Goal: Information Seeking & Learning: Learn about a topic

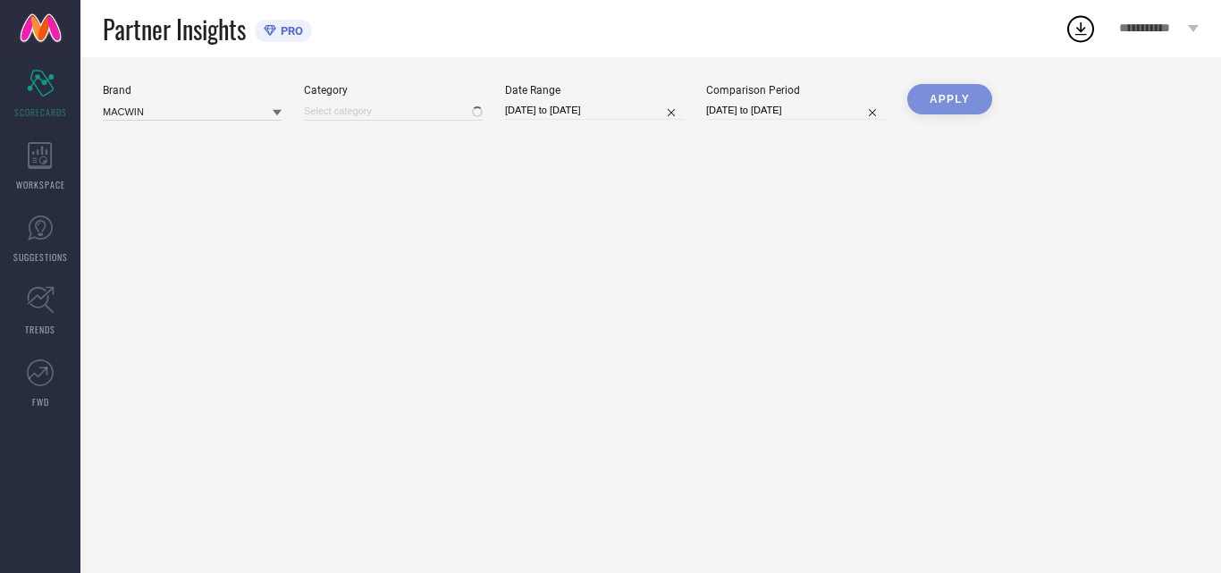
type input "All"
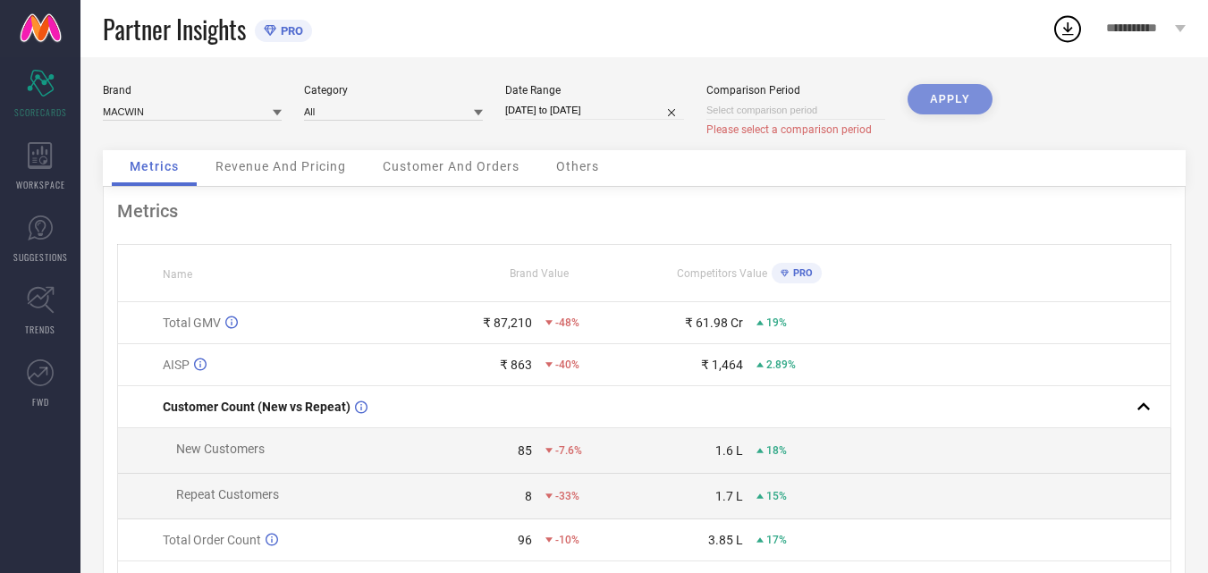
select select "7"
select select "2025"
select select "8"
select select "2025"
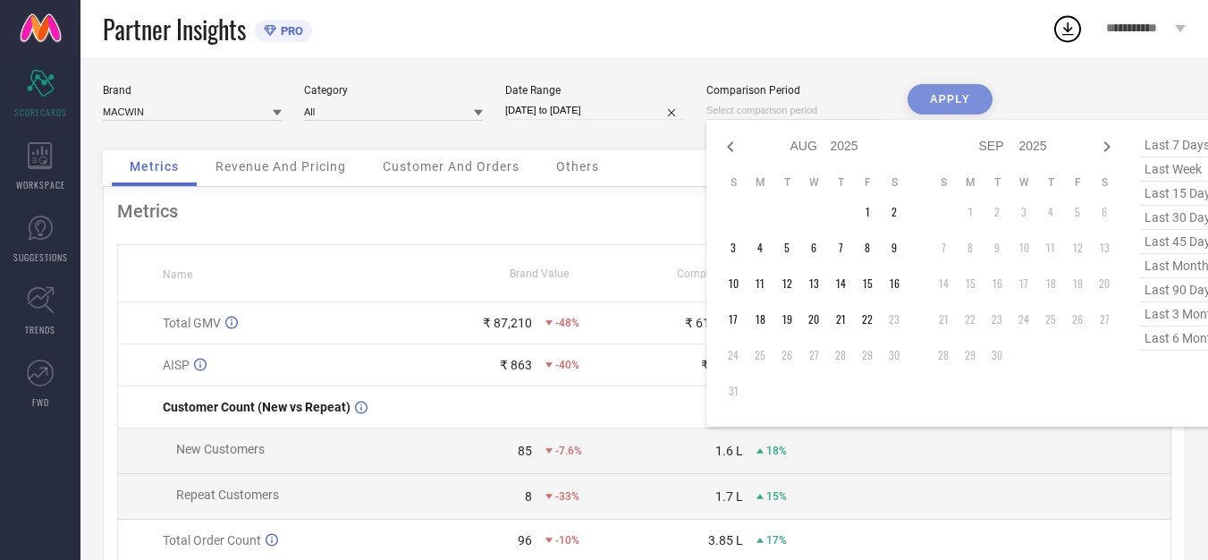
click at [796, 111] on input at bounding box center [795, 110] width 179 height 19
click at [728, 145] on icon at bounding box center [730, 146] width 21 height 21
select select "6"
select select "2025"
select select "7"
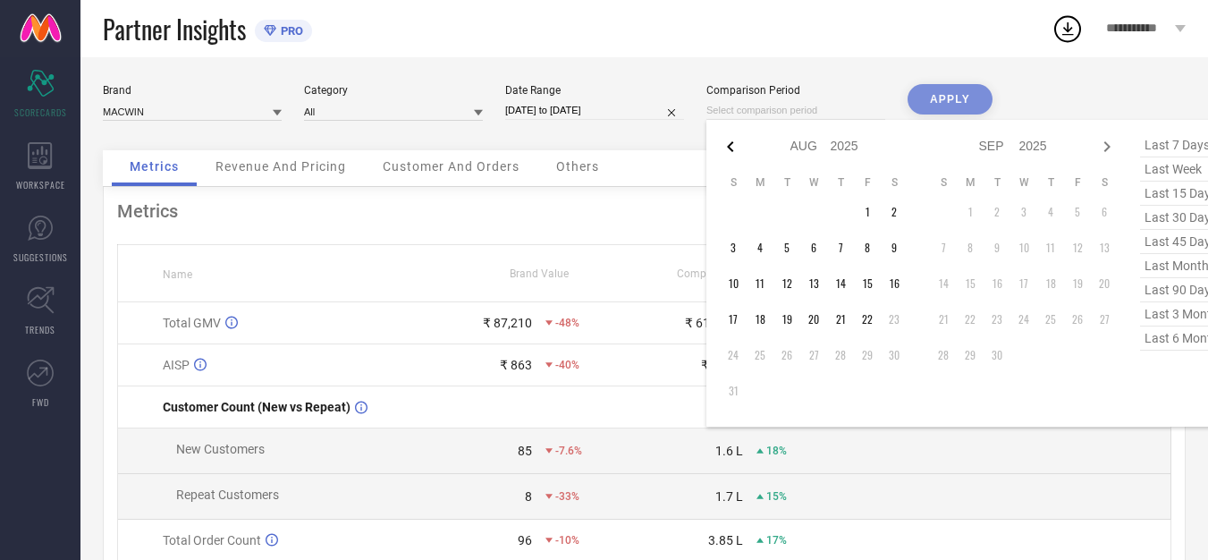
select select "2025"
click at [805, 321] on td "23" at bounding box center [813, 319] width 27 height 27
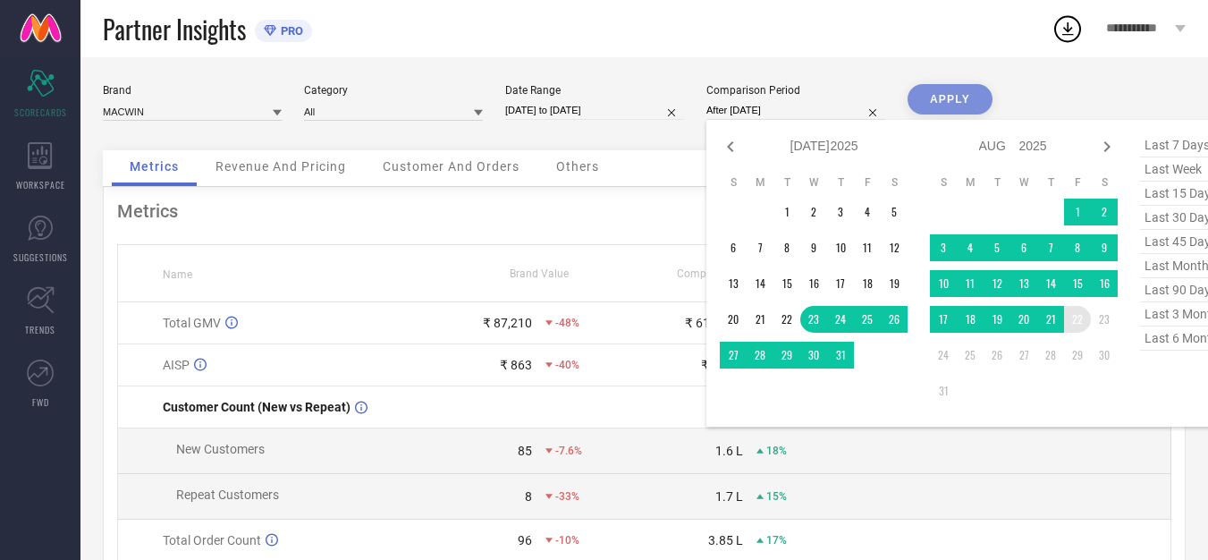
type input "[DATE] to [DATE]"
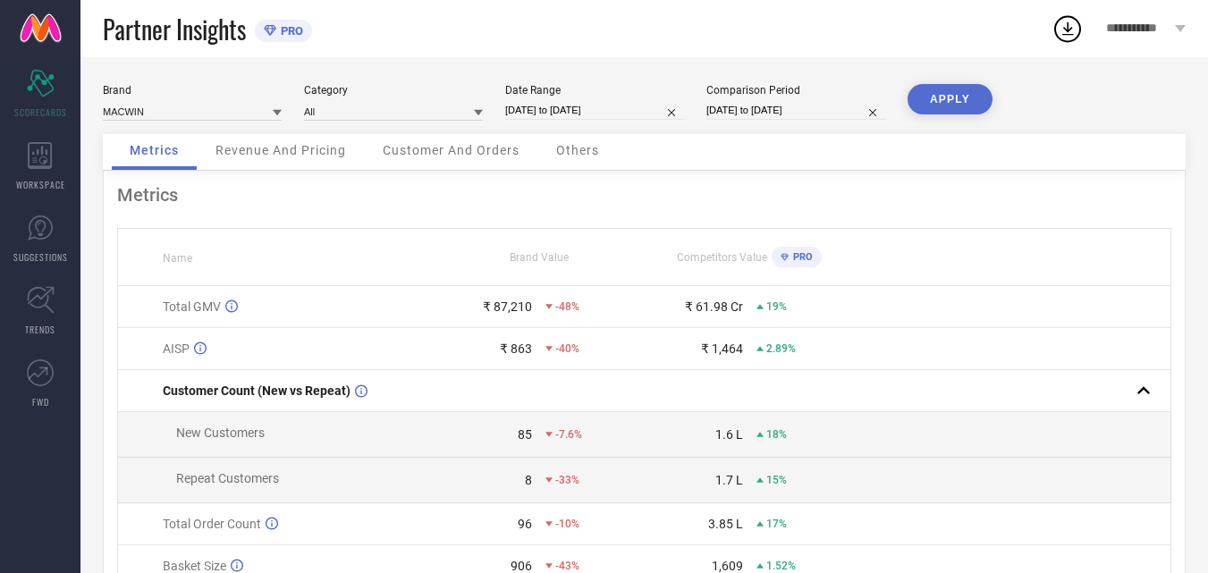
click at [930, 100] on button "APPLY" at bounding box center [949, 99] width 85 height 30
click at [451, 111] on input at bounding box center [393, 111] width 179 height 19
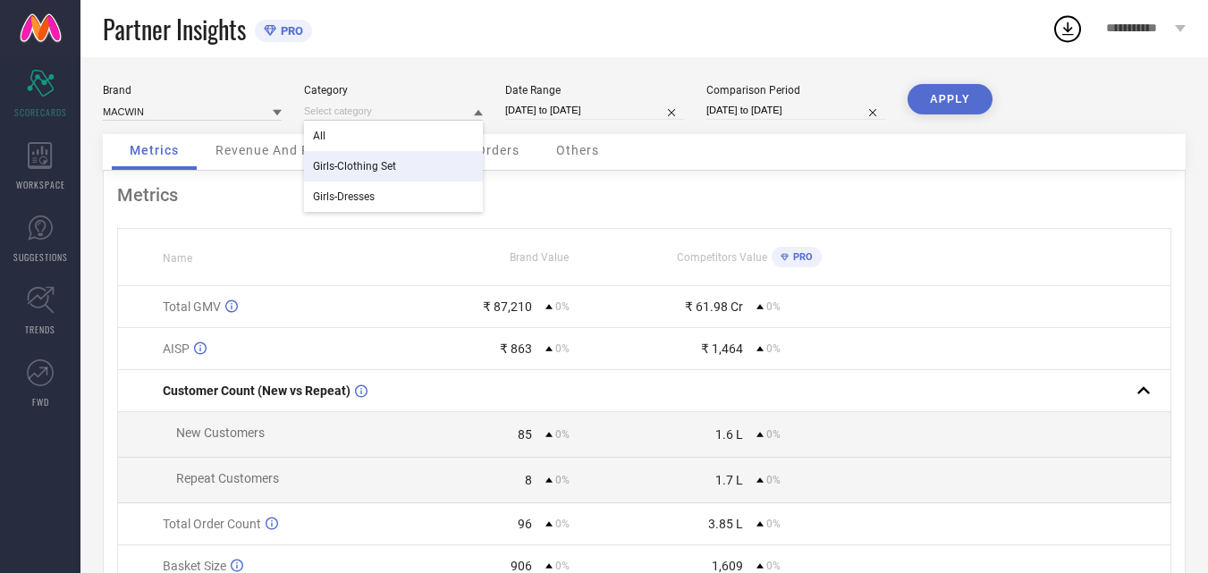
click at [395, 160] on span "Girls-Clothing Set" at bounding box center [354, 166] width 83 height 13
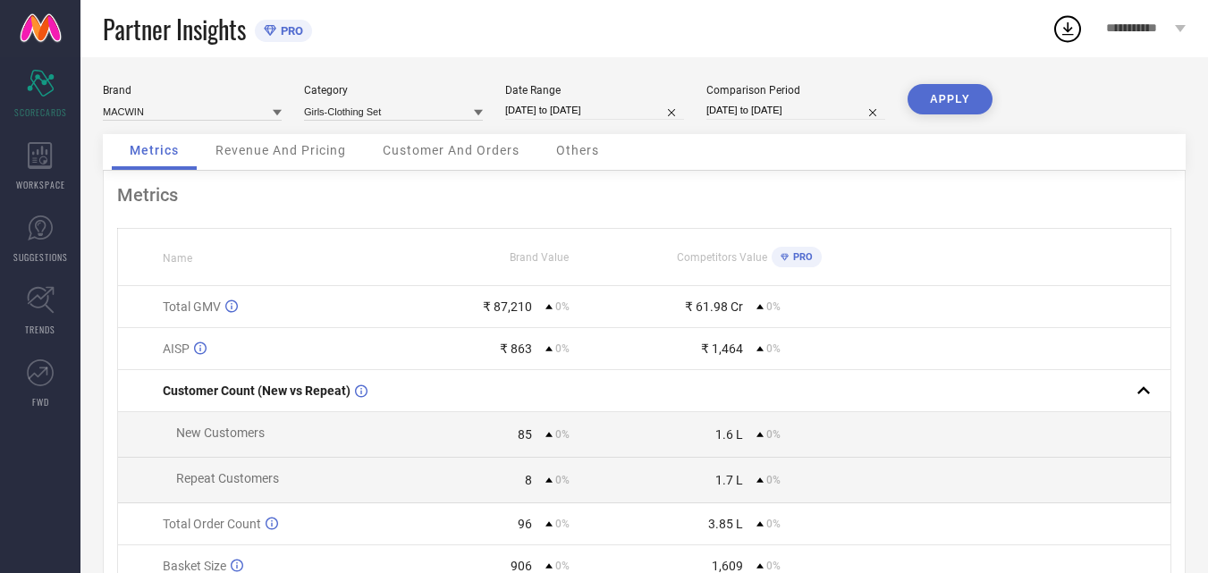
click at [945, 86] on button "APPLY" at bounding box center [949, 99] width 85 height 30
click at [442, 106] on input at bounding box center [393, 111] width 179 height 19
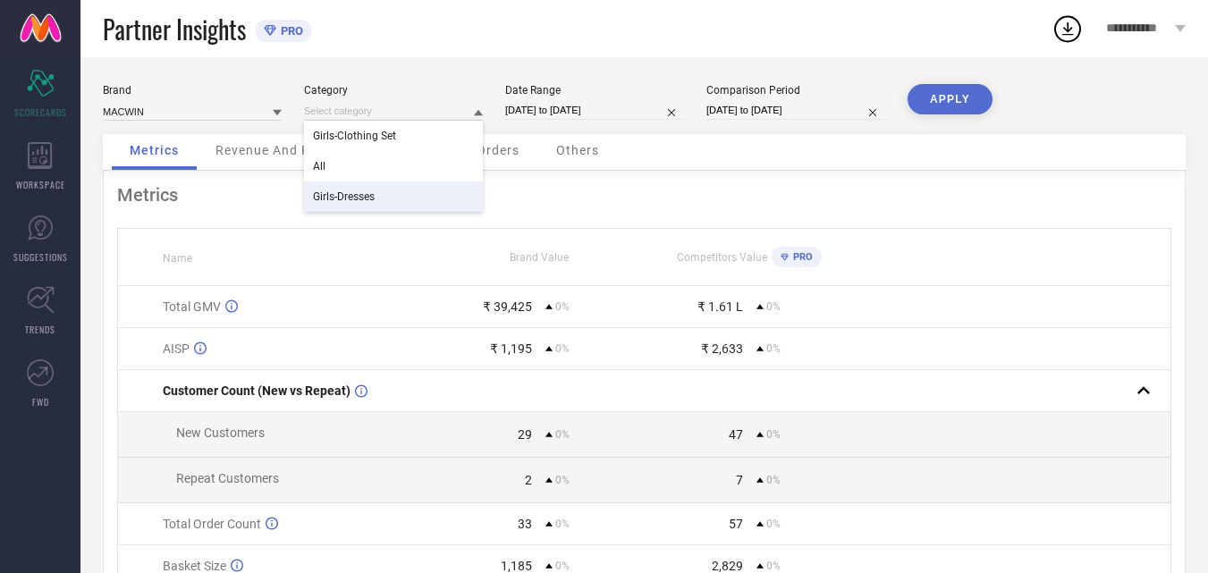
click at [423, 189] on div "Girls-Dresses" at bounding box center [393, 196] width 179 height 30
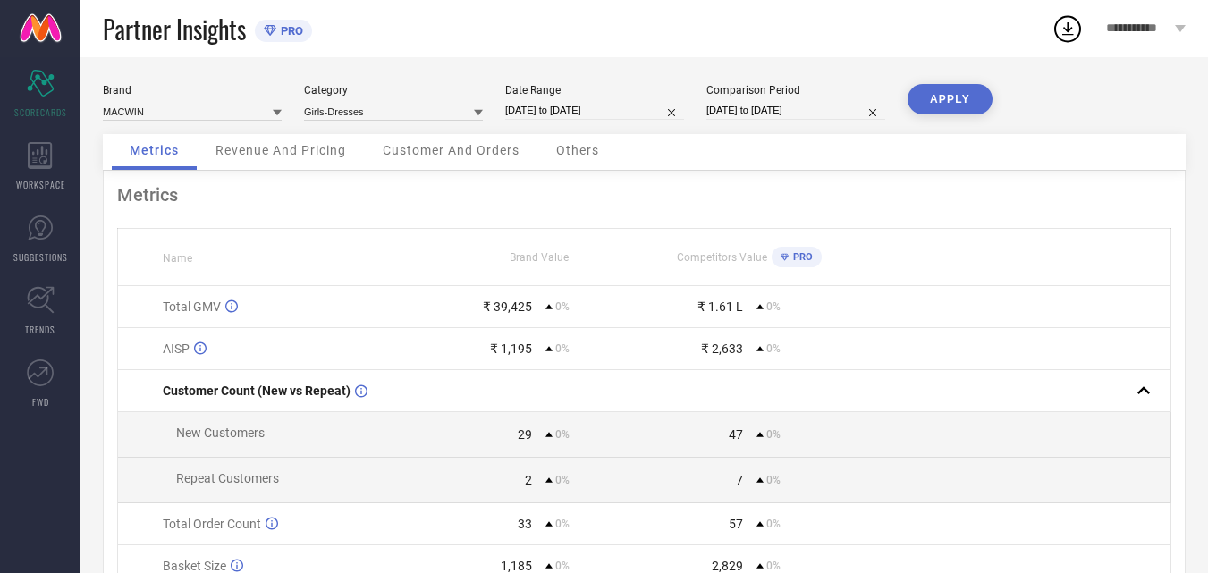
click at [983, 100] on button "APPLY" at bounding box center [949, 99] width 85 height 30
click at [396, 104] on input at bounding box center [393, 111] width 179 height 19
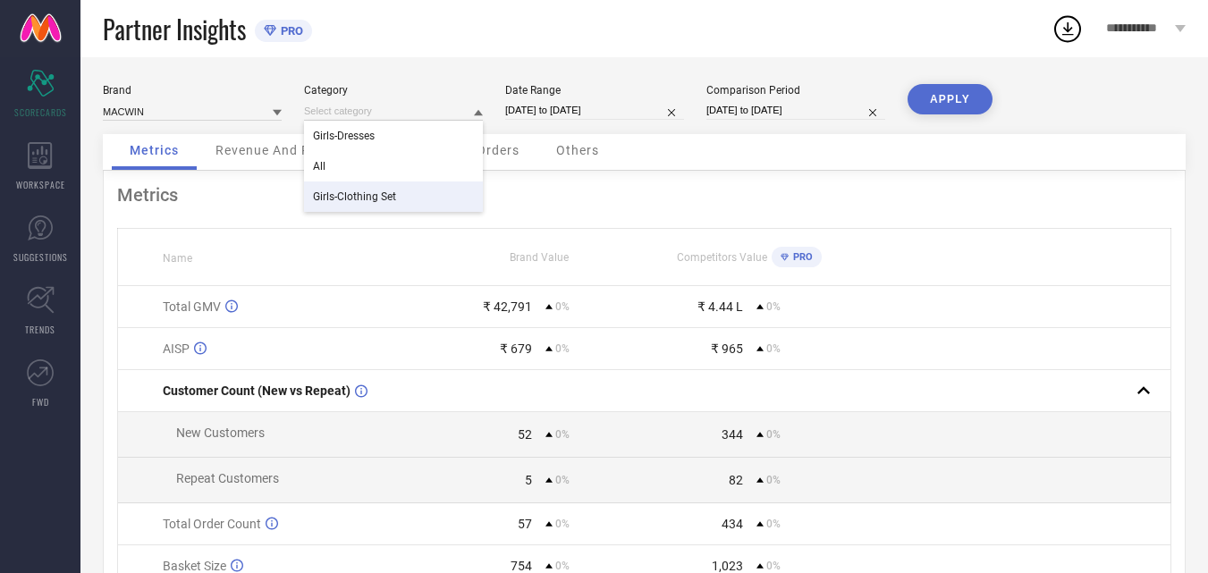
click at [420, 190] on div "Girls-Clothing Set" at bounding box center [393, 196] width 179 height 30
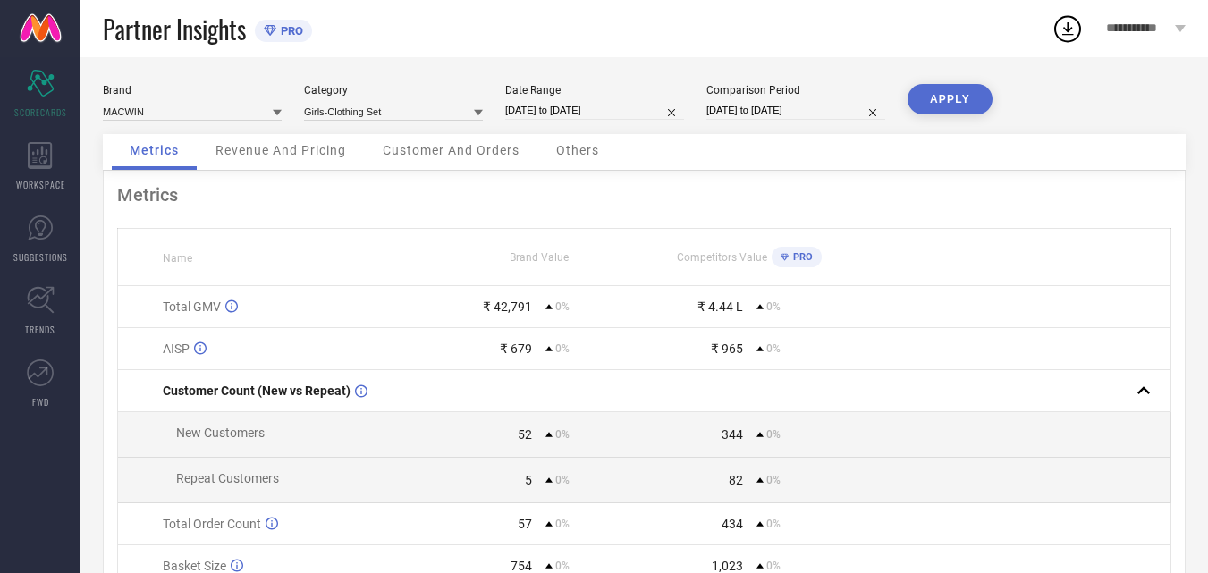
click at [918, 101] on button "APPLY" at bounding box center [949, 99] width 85 height 30
click at [644, 103] on input "[DATE] to [DATE]" at bounding box center [594, 110] width 179 height 19
select select "6"
select select "2025"
select select "7"
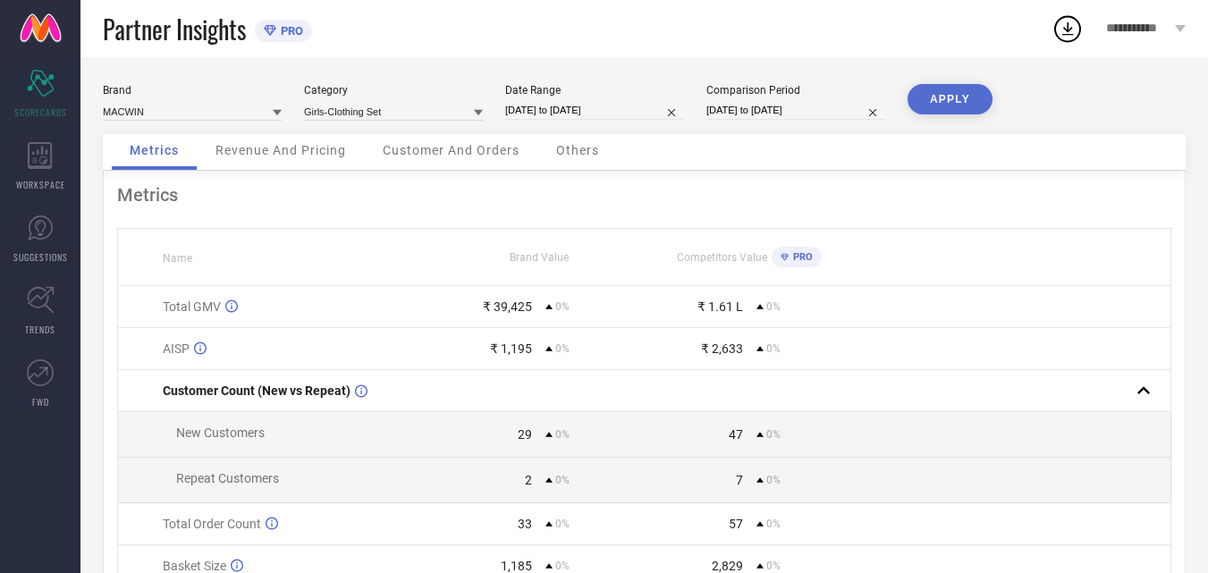
select select "2025"
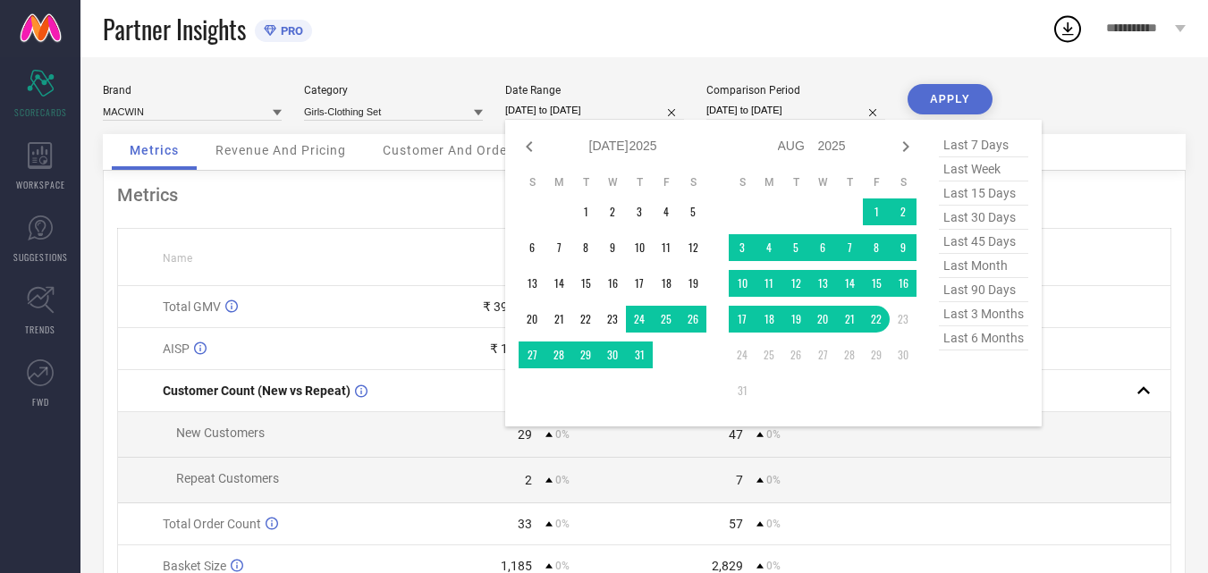
click at [975, 346] on span "last 6 months" at bounding box center [983, 338] width 89 height 24
type input "[DATE] to [DATE]"
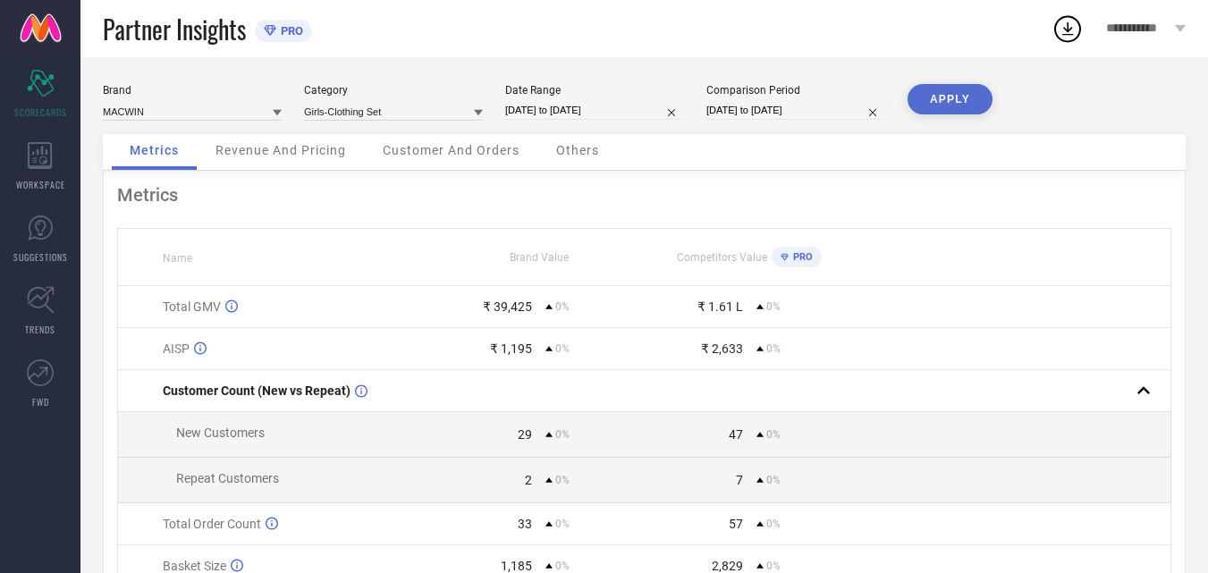
click at [802, 101] on input "[DATE] to [DATE]" at bounding box center [795, 110] width 179 height 19
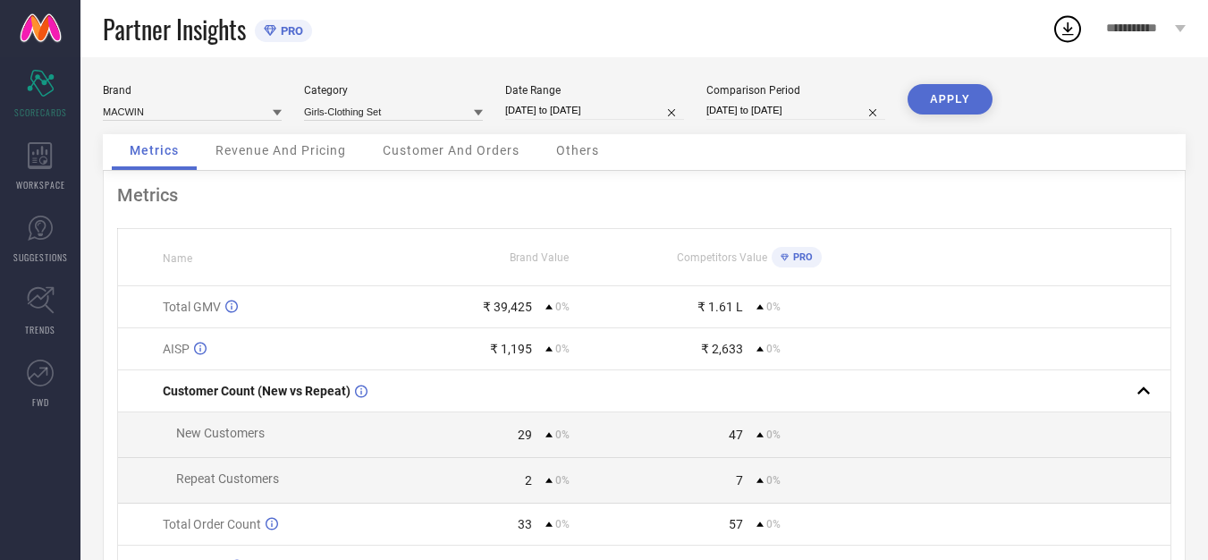
select select "6"
select select "2025"
select select "7"
select select "2025"
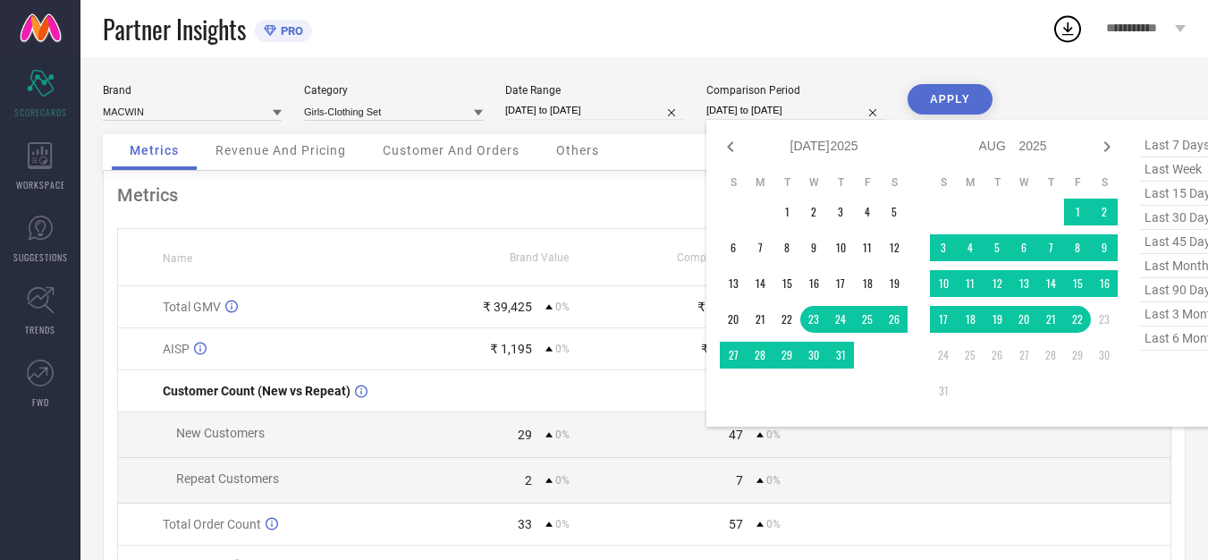
click at [1168, 338] on span "last 6 months" at bounding box center [1184, 338] width 89 height 24
type input "[DATE] to [DATE]"
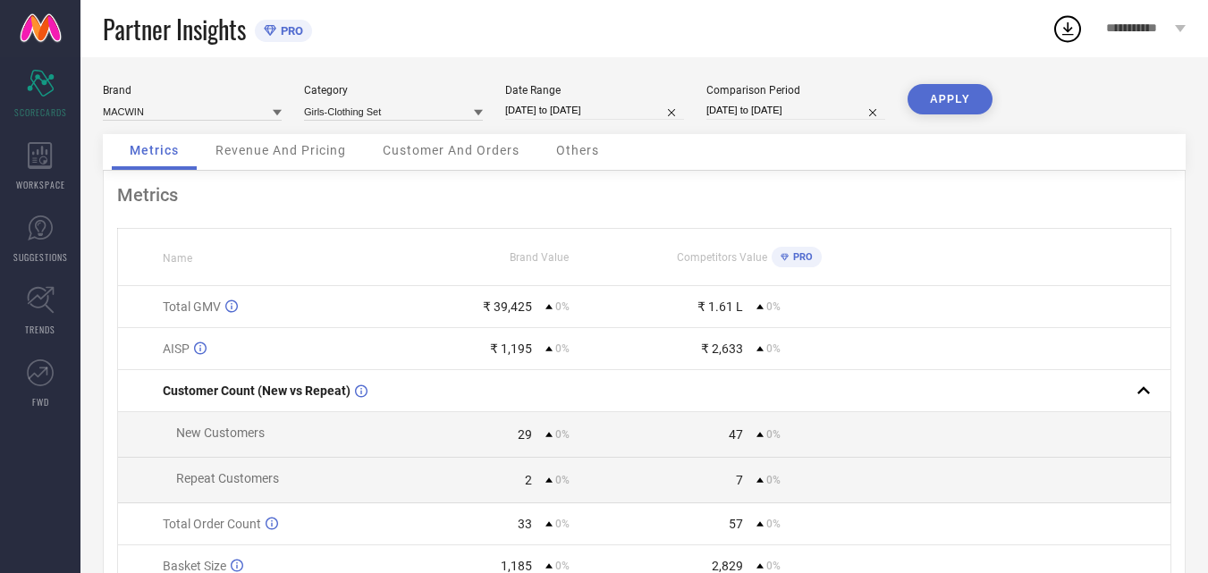
click at [961, 105] on button "APPLY" at bounding box center [949, 99] width 85 height 30
click at [447, 113] on input at bounding box center [393, 111] width 179 height 19
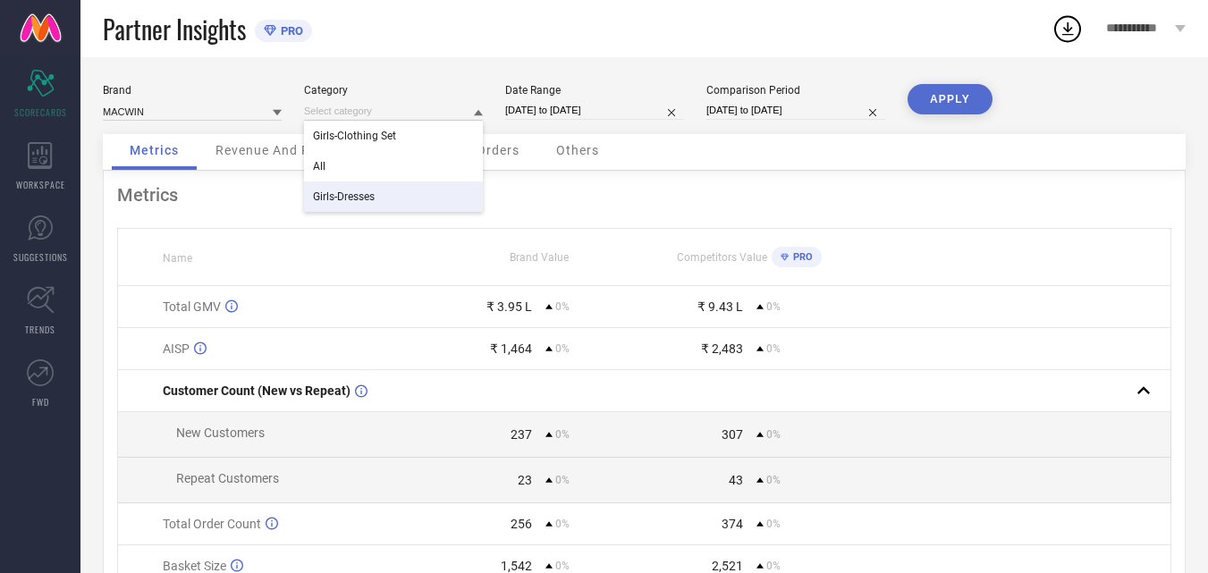
click at [396, 190] on div "Girls-Dresses" at bounding box center [393, 196] width 179 height 30
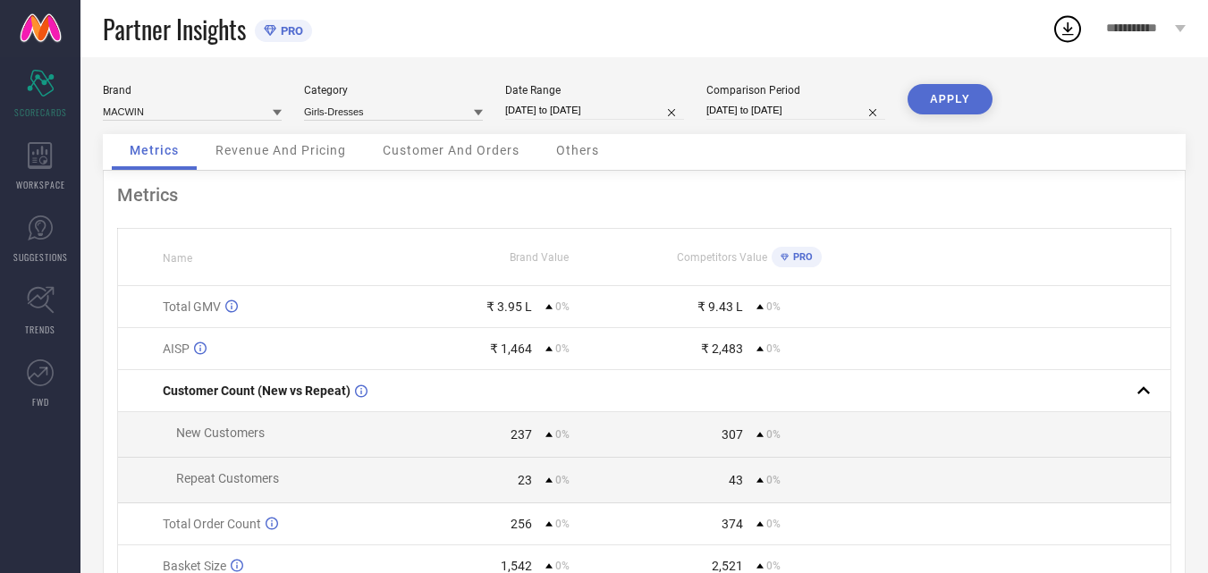
click at [917, 97] on button "APPLY" at bounding box center [949, 99] width 85 height 30
click at [40, 181] on span "WORKSPACE" at bounding box center [40, 184] width 49 height 13
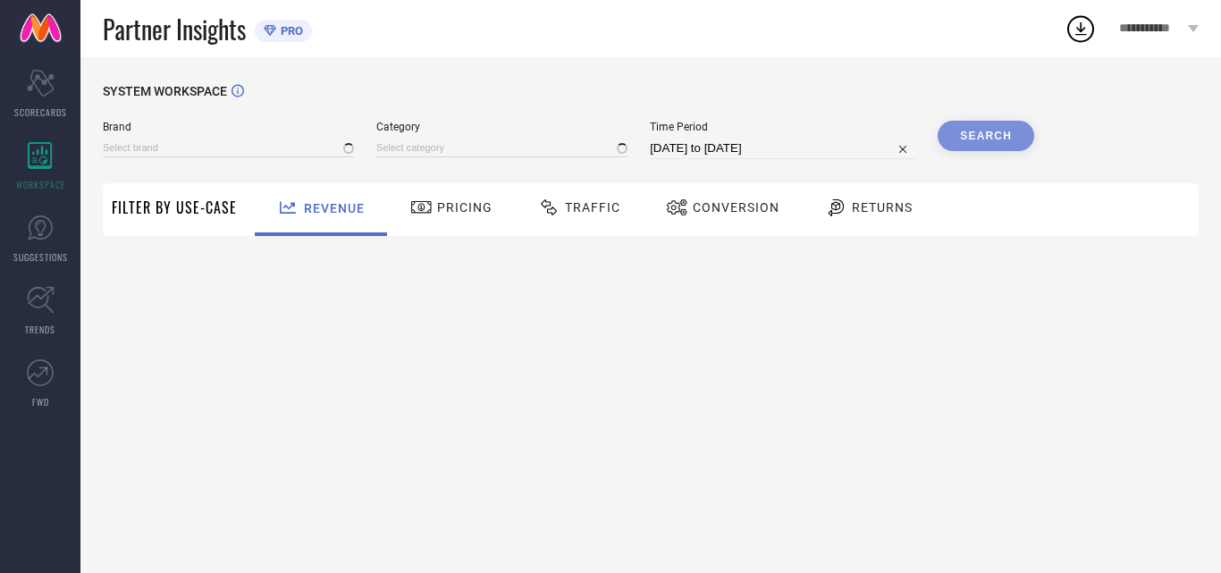
type input "MACWIN"
type input "All"
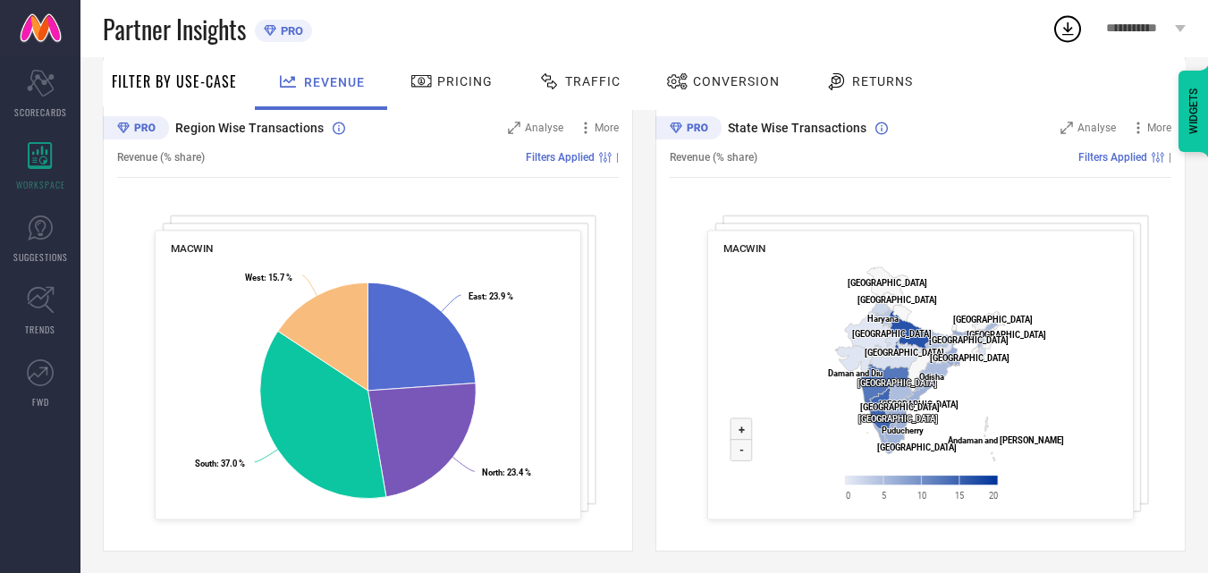
scroll to position [678, 0]
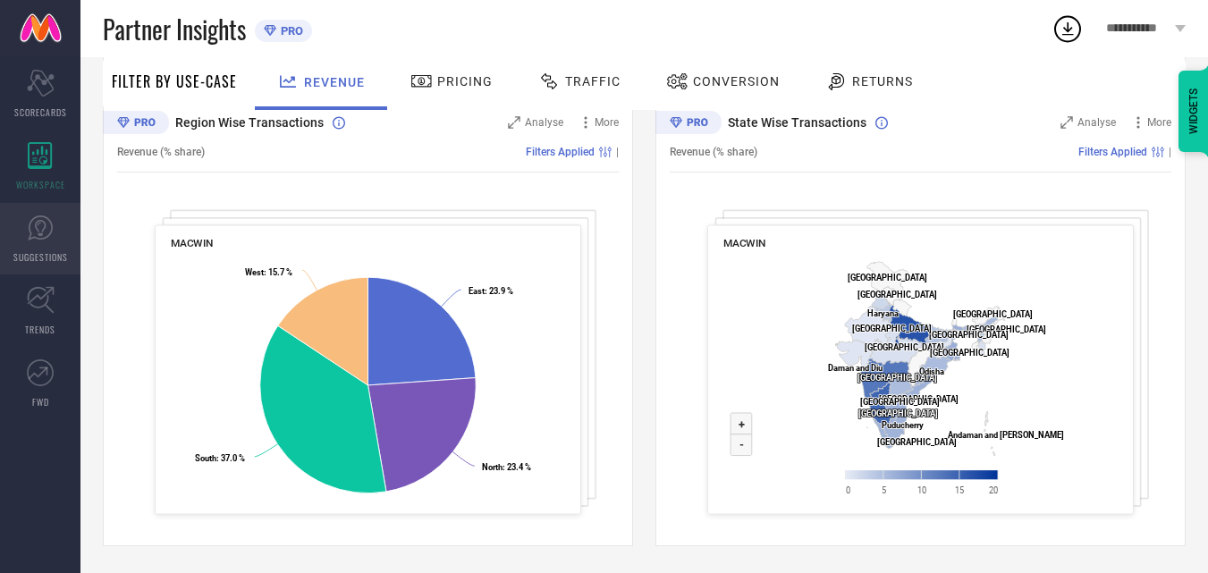
click at [31, 248] on link "SUGGESTIONS" at bounding box center [40, 239] width 80 height 72
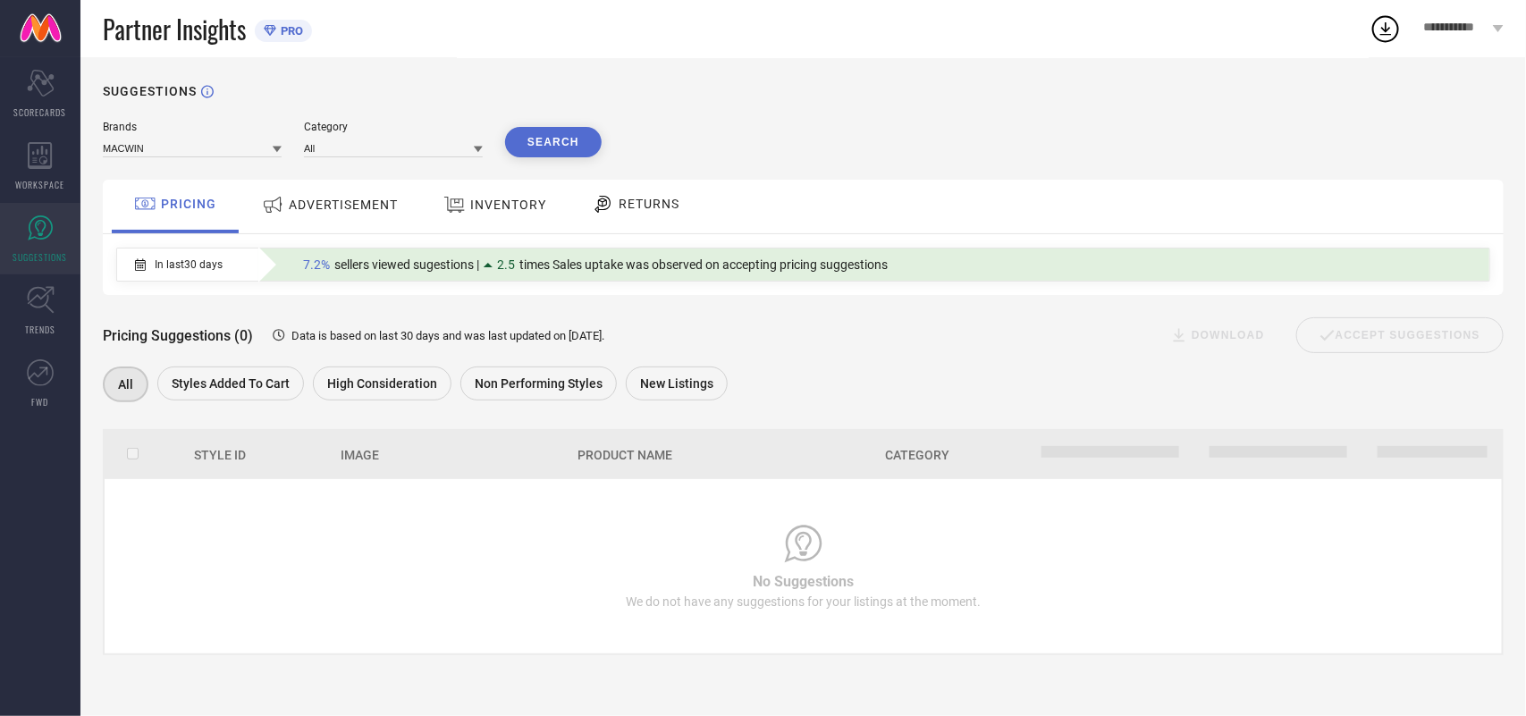
click at [342, 202] on span "ADVERTISEMENT" at bounding box center [343, 205] width 109 height 14
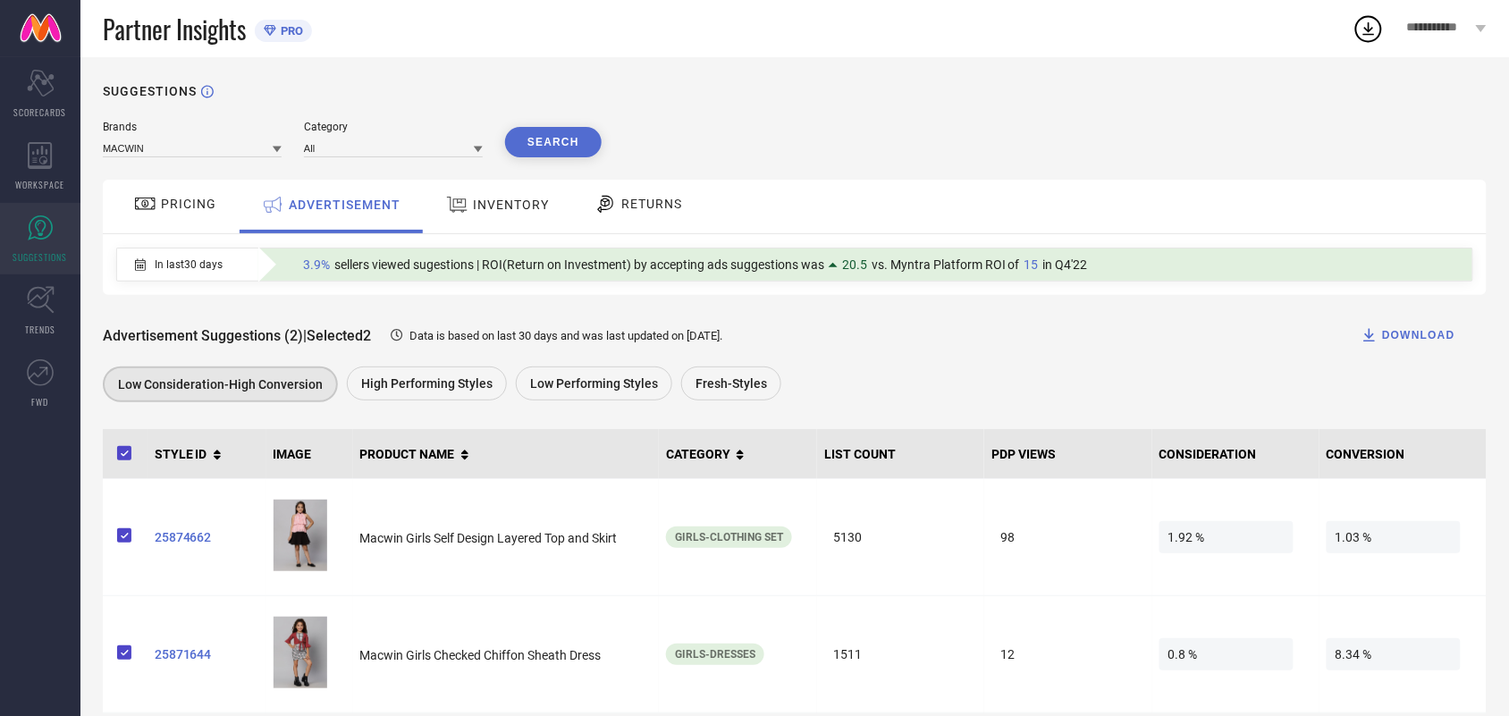
scroll to position [29, 0]
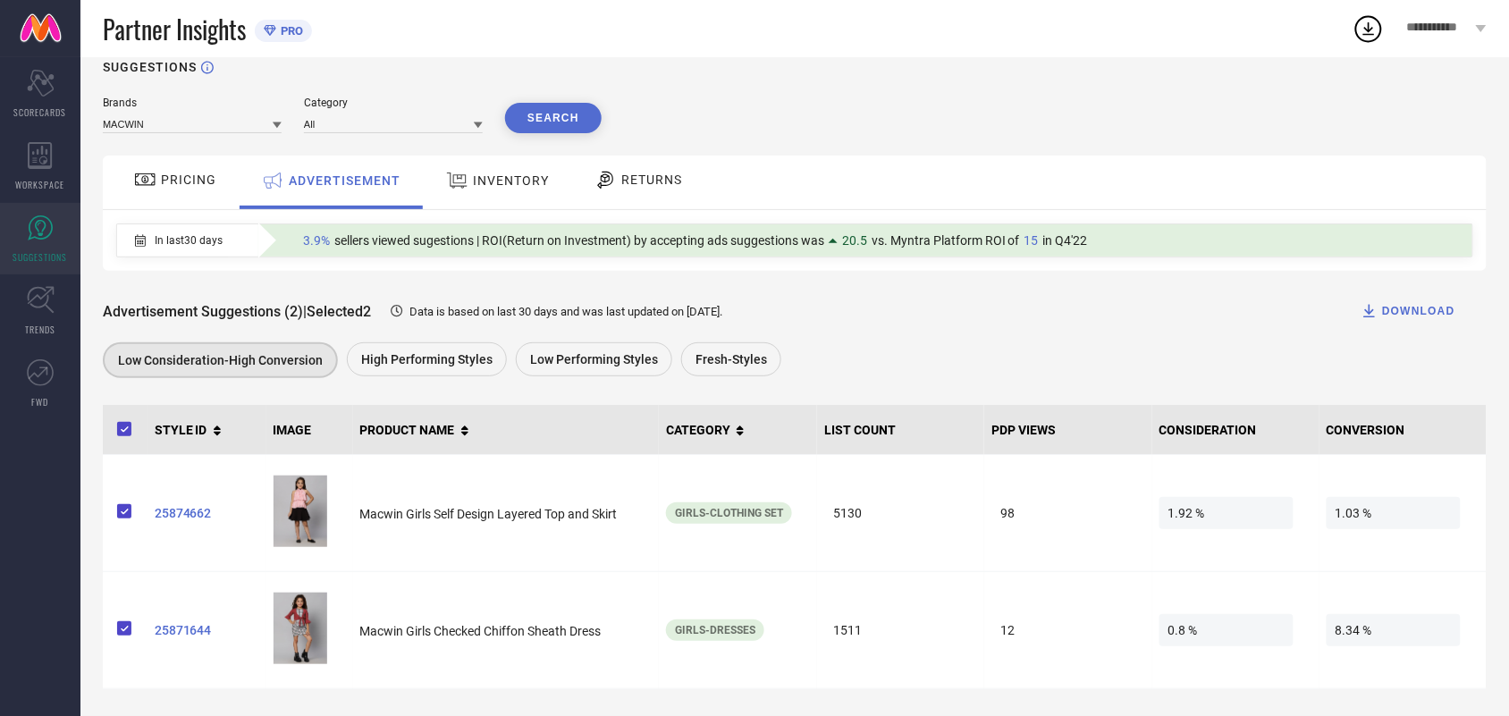
click at [490, 180] on span "INVENTORY" at bounding box center [511, 180] width 76 height 14
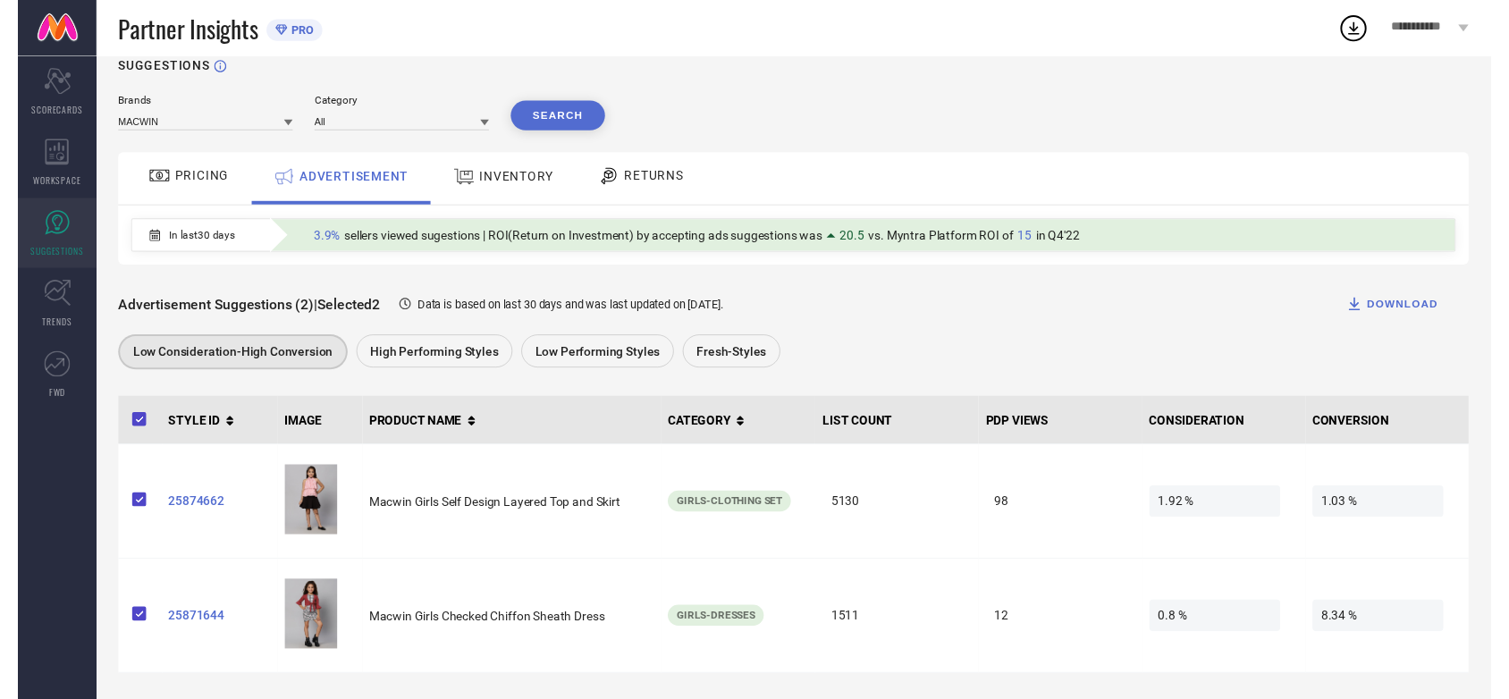
scroll to position [0, 0]
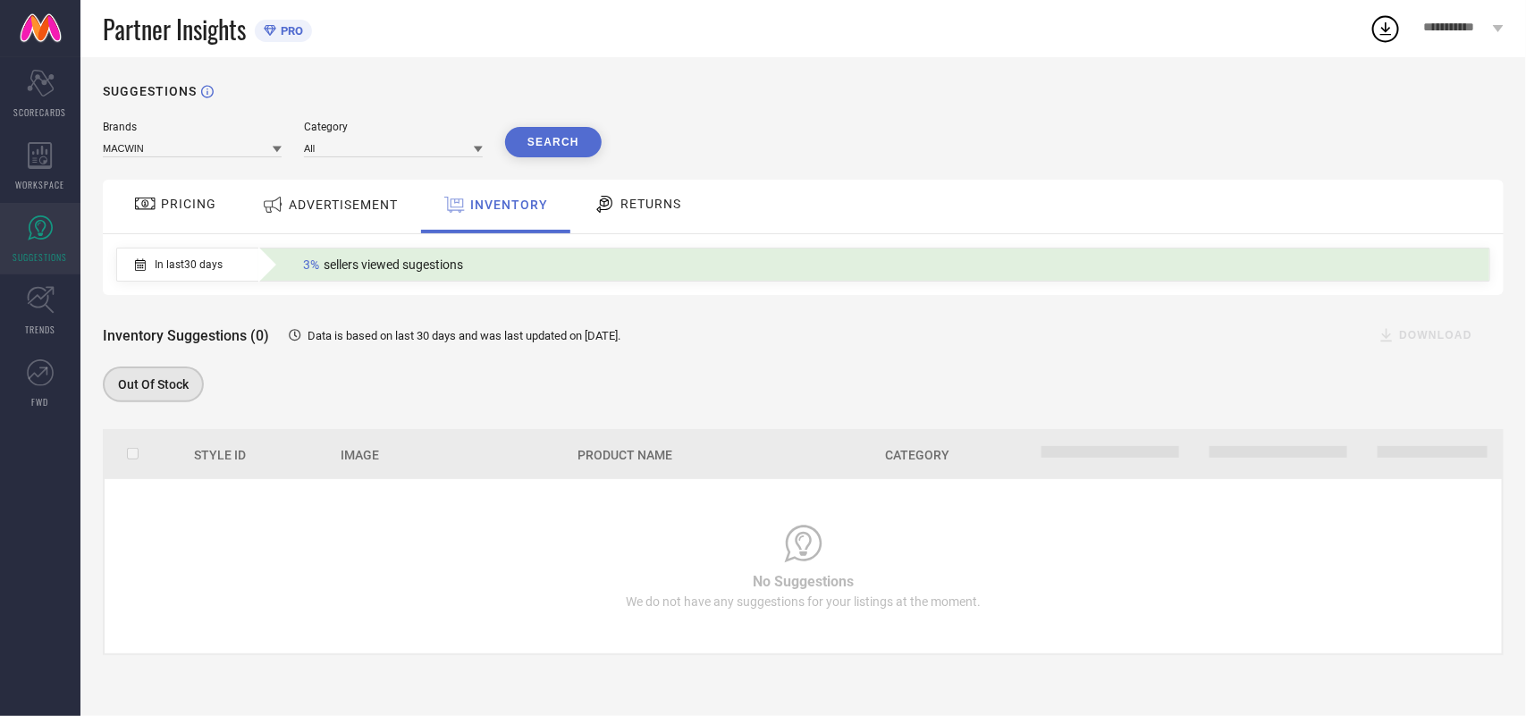
click at [628, 206] on span "RETURNS" at bounding box center [650, 204] width 61 height 14
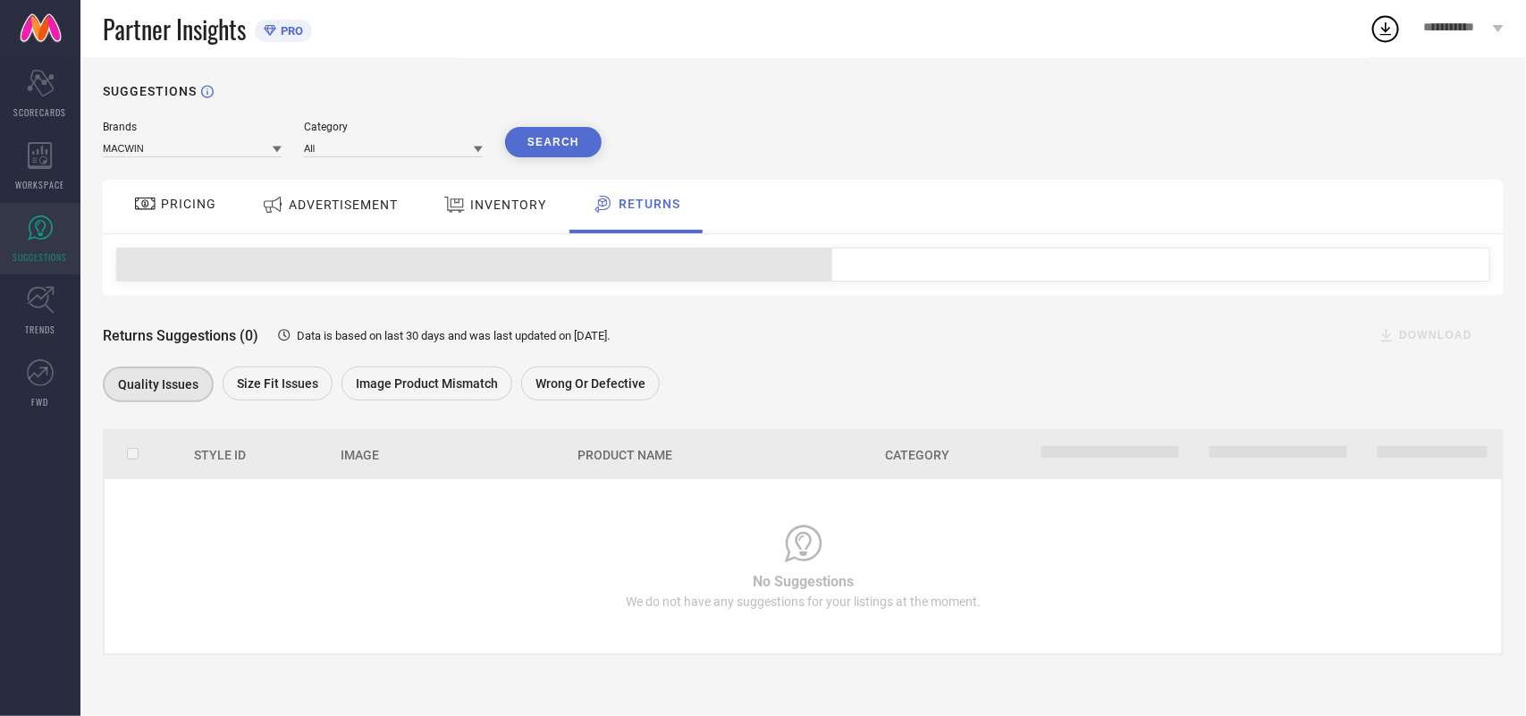
click at [172, 203] on span "PRICING" at bounding box center [188, 204] width 55 height 14
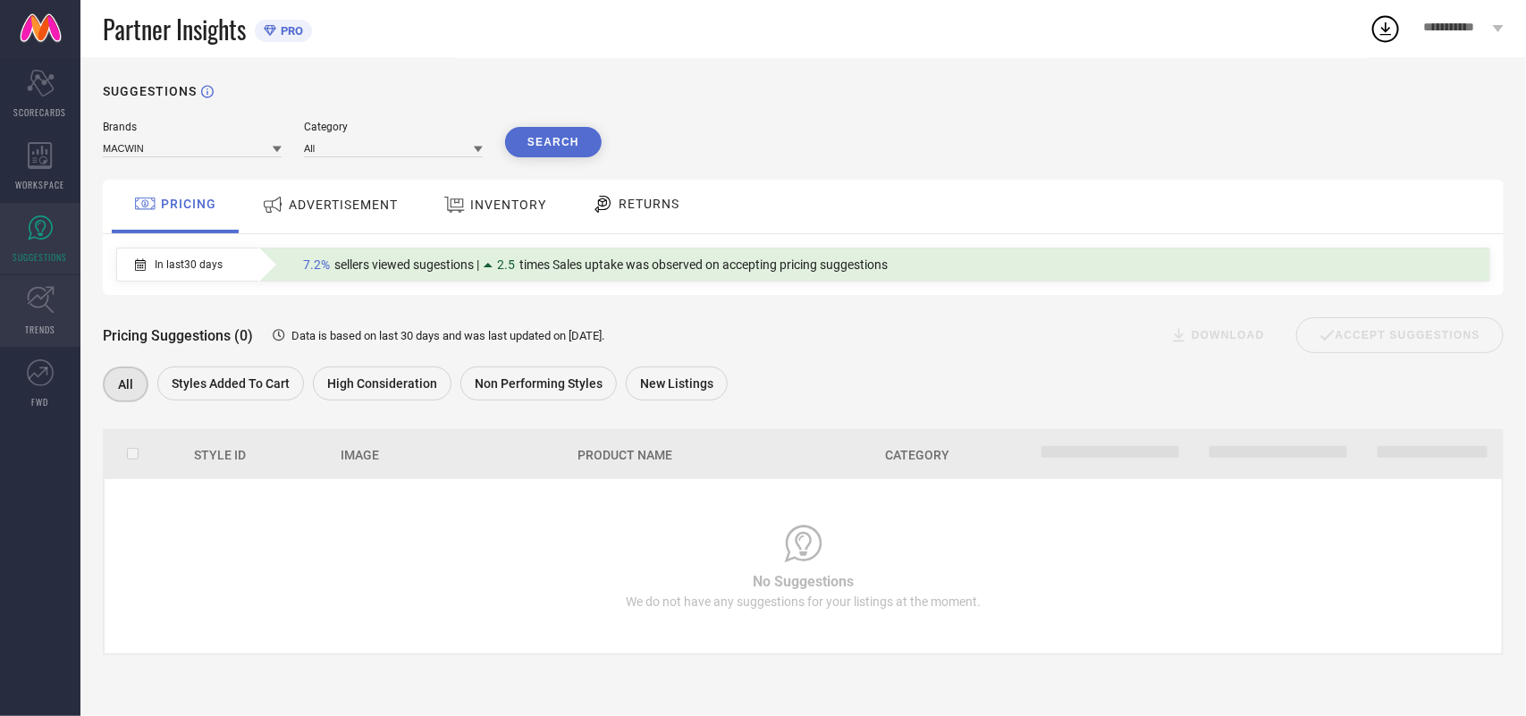
click at [16, 287] on link "TRENDS" at bounding box center [40, 311] width 80 height 72
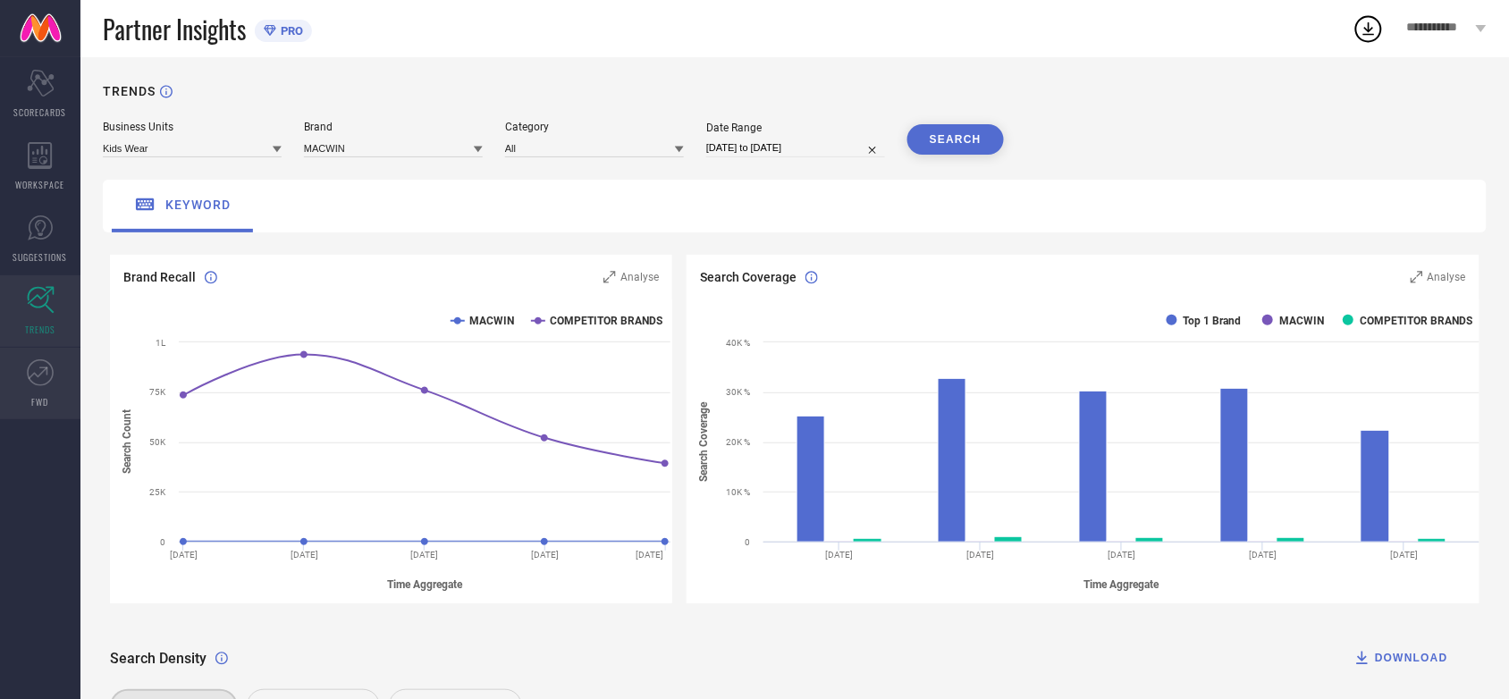
click at [47, 375] on icon at bounding box center [40, 372] width 27 height 27
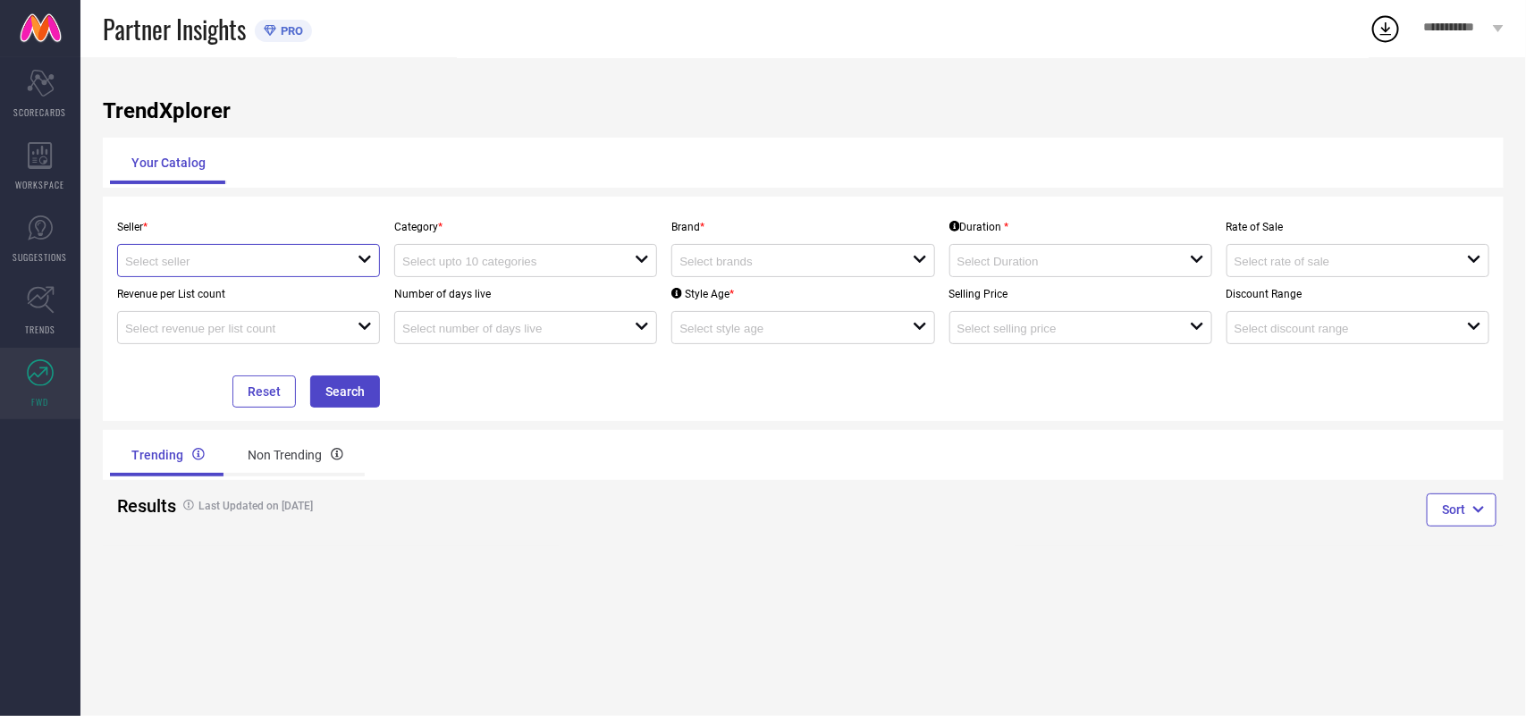
click at [324, 257] on input at bounding box center [229, 261] width 209 height 13
click at [320, 302] on li "MAC WIN ( 24211 )" at bounding box center [248, 295] width 261 height 32
type input "MAC WIN ( 24211 )"
click at [485, 250] on div "open" at bounding box center [525, 260] width 263 height 33
click at [498, 292] on div "No results found" at bounding box center [525, 293] width 263 height 30
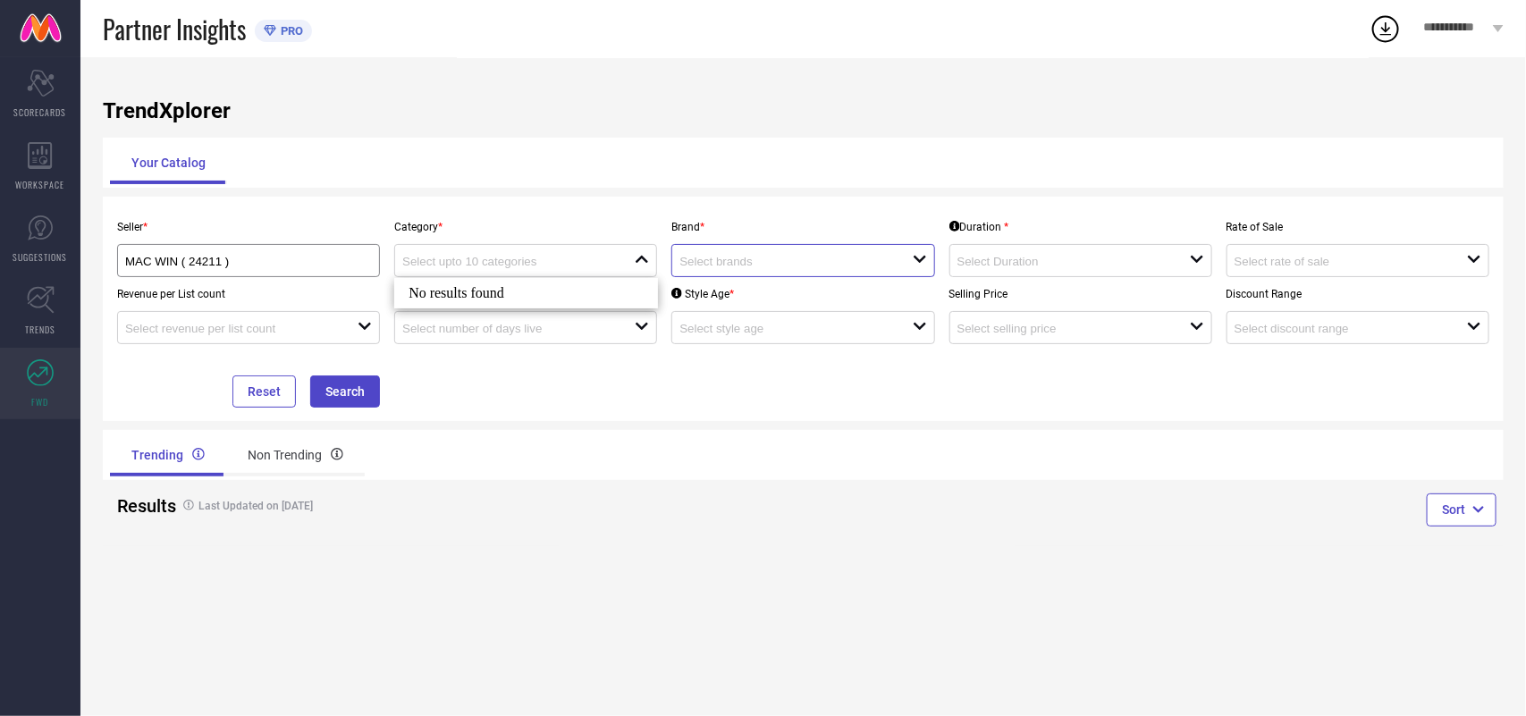
click at [715, 255] on input at bounding box center [783, 261] width 209 height 13
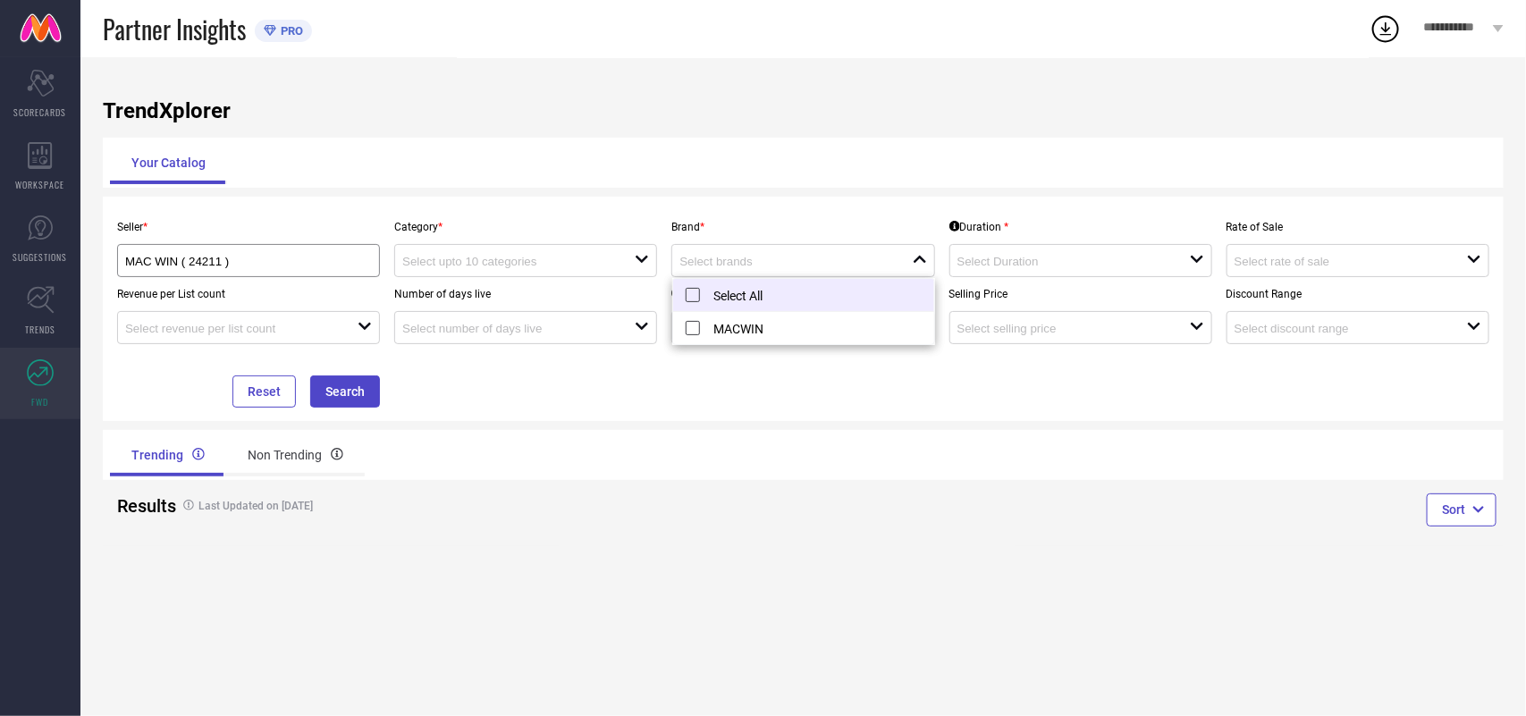
click at [738, 300] on li "Select All" at bounding box center [803, 295] width 261 height 33
type input "MACWIN"
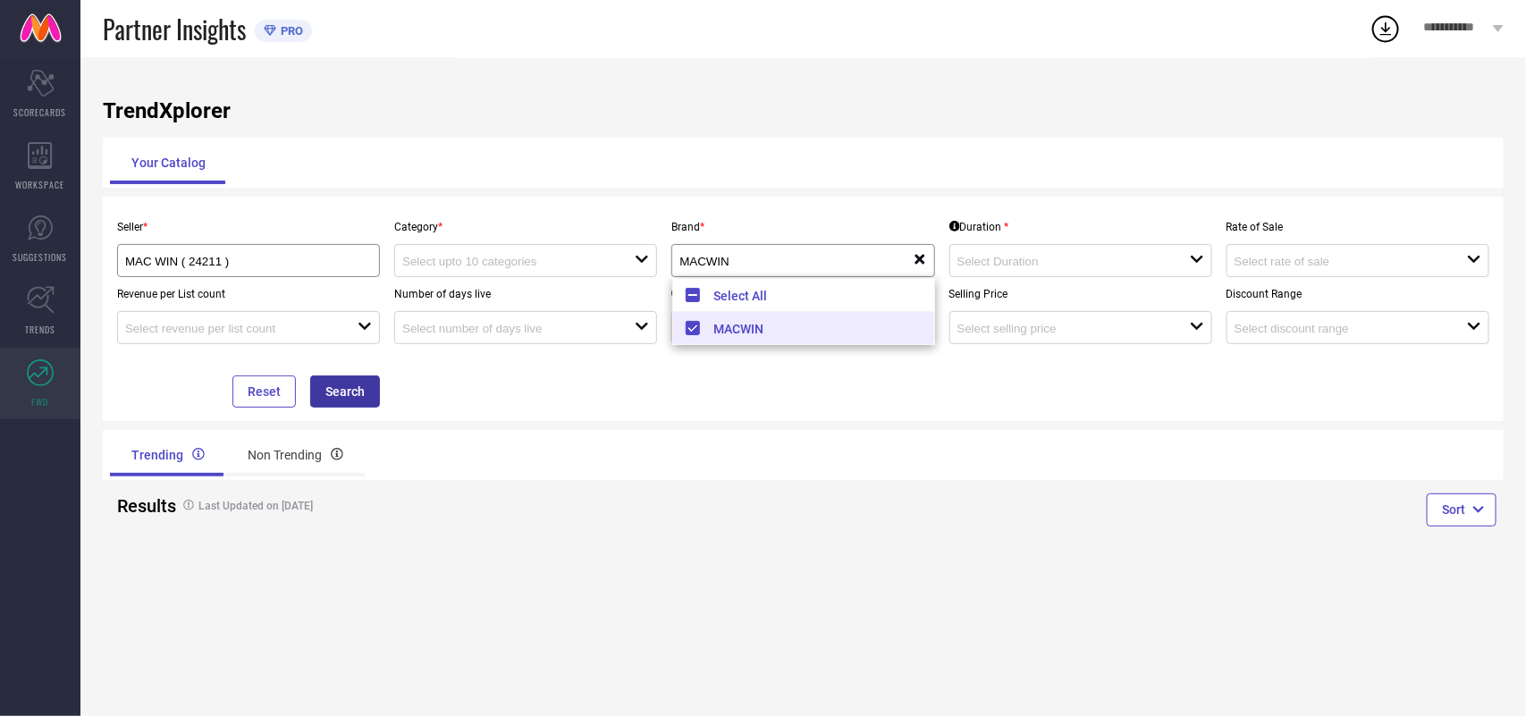
click at [342, 398] on button "Search" at bounding box center [345, 391] width 70 height 32
click at [438, 269] on div at bounding box center [518, 260] width 232 height 17
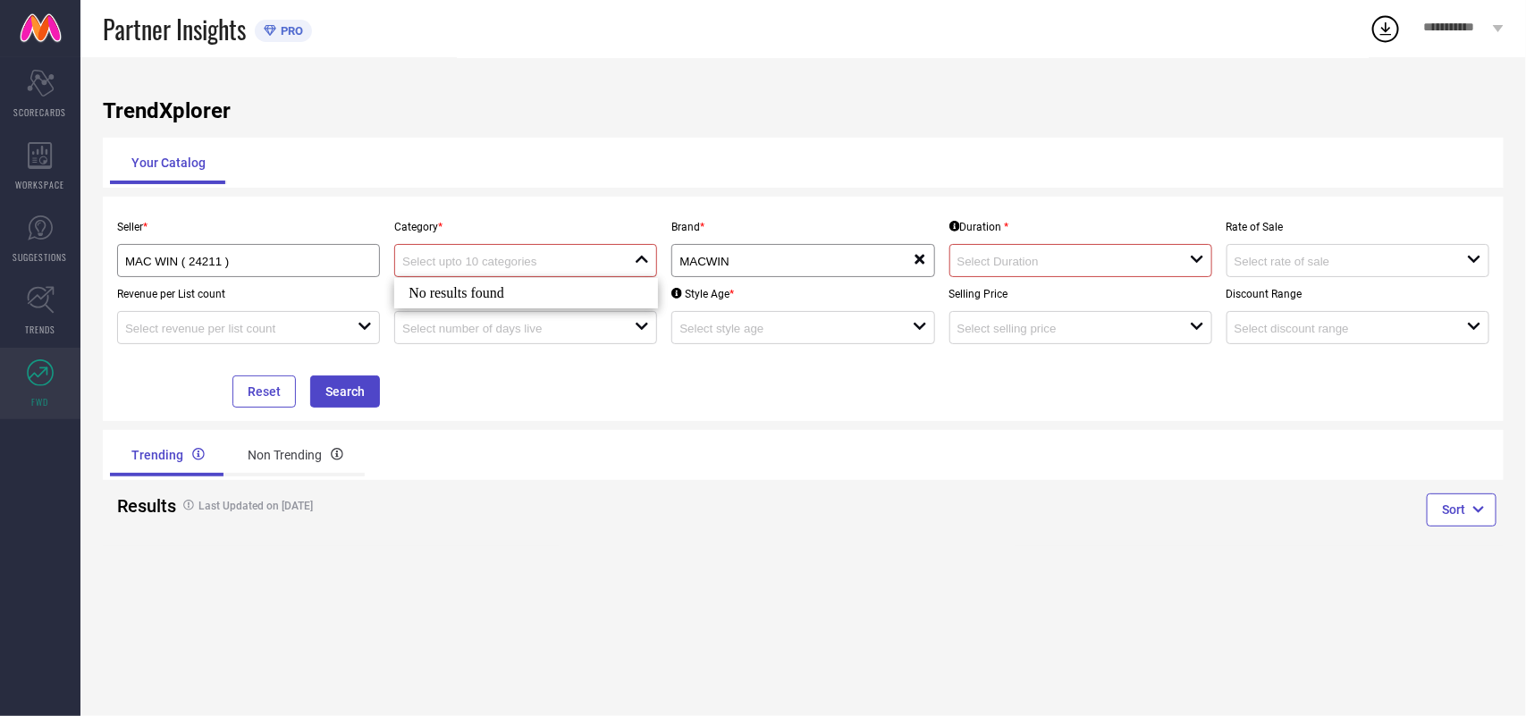
click at [450, 292] on div "No results found" at bounding box center [525, 293] width 263 height 30
click at [614, 174] on div "Your Catalog" at bounding box center [803, 162] width 1386 height 43
click at [1016, 266] on input at bounding box center [1061, 261] width 209 height 13
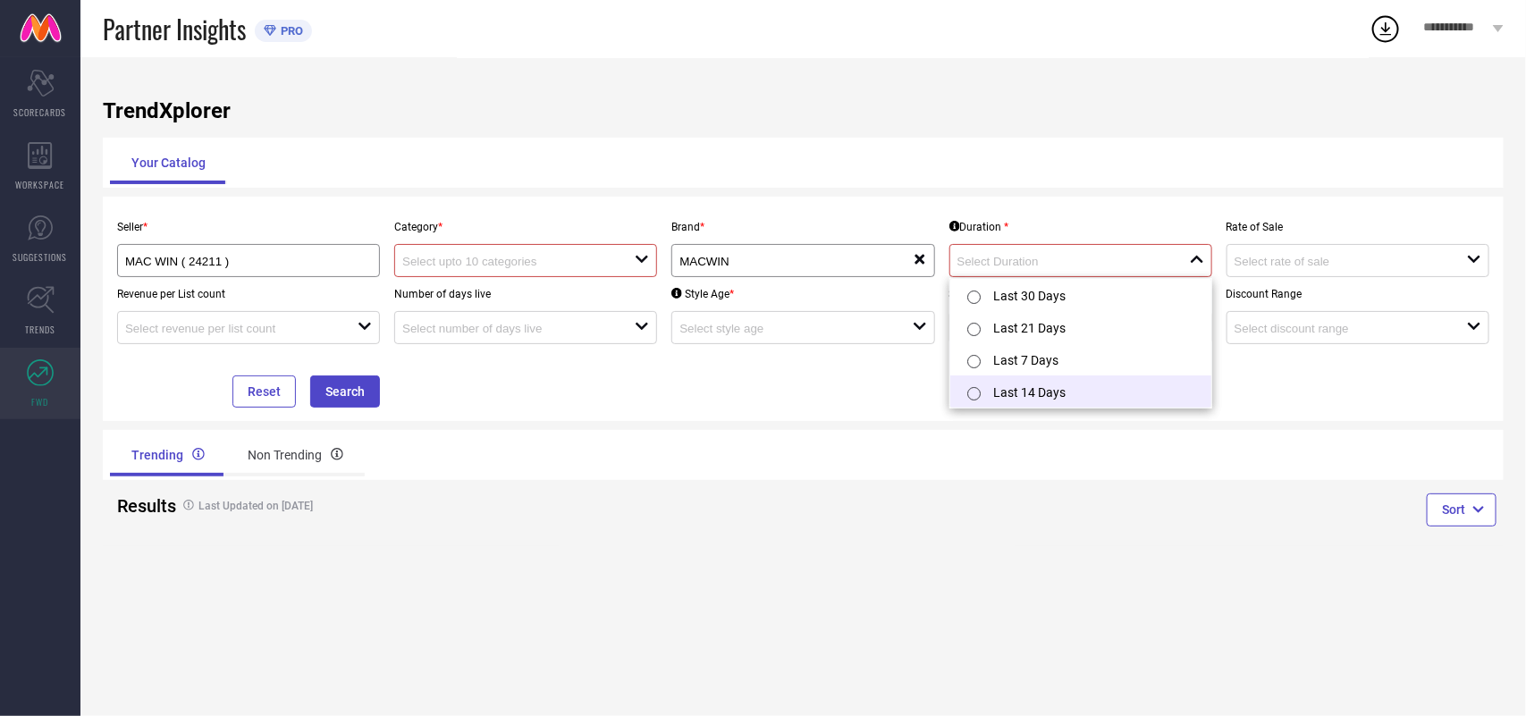
click at [1002, 383] on li "Last 14 Days" at bounding box center [1080, 391] width 261 height 32
type input "Last 14 Days"
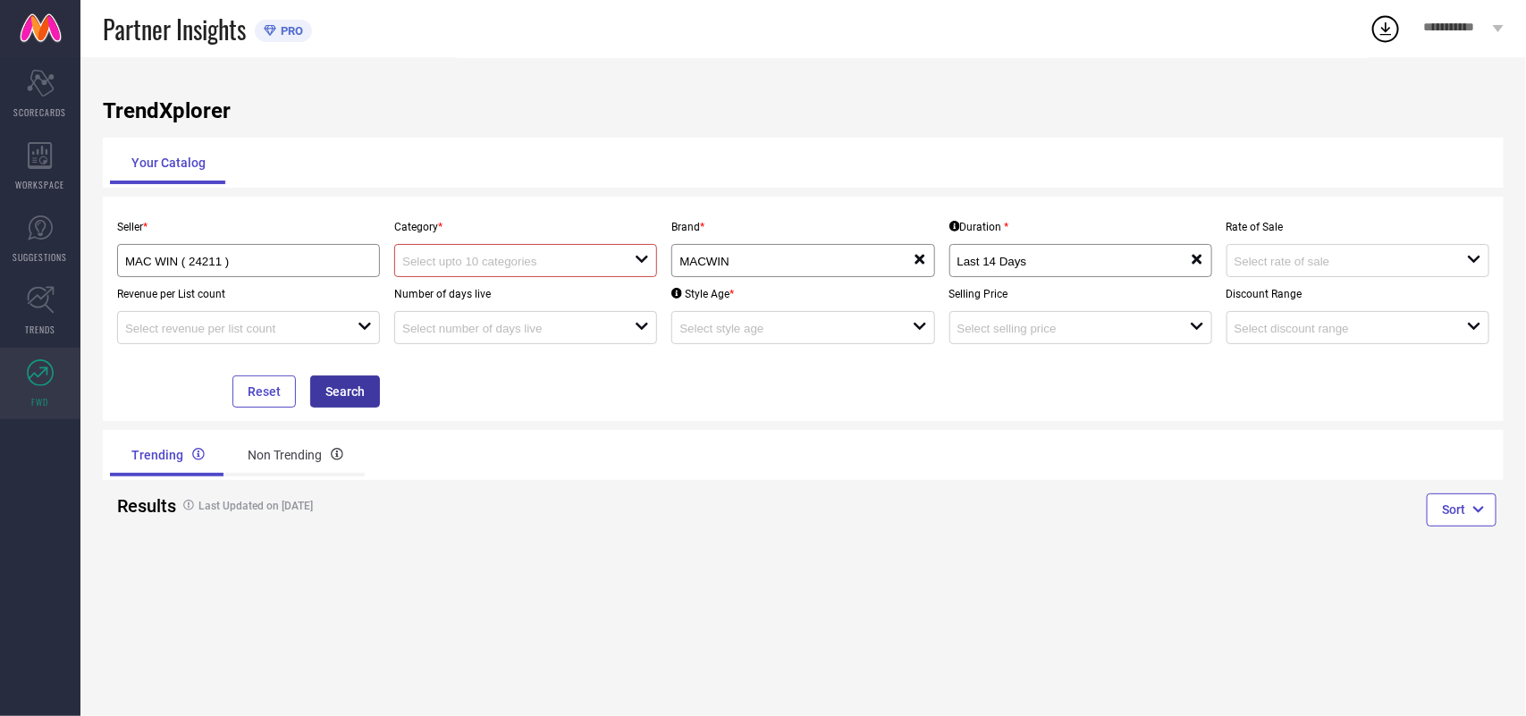
click at [318, 399] on button "Search" at bounding box center [345, 391] width 70 height 32
click at [644, 265] on icon "open" at bounding box center [642, 259] width 14 height 14
click at [575, 262] on input at bounding box center [506, 261] width 209 height 13
click at [568, 256] on input at bounding box center [506, 261] width 209 height 13
type input "clothing sets"
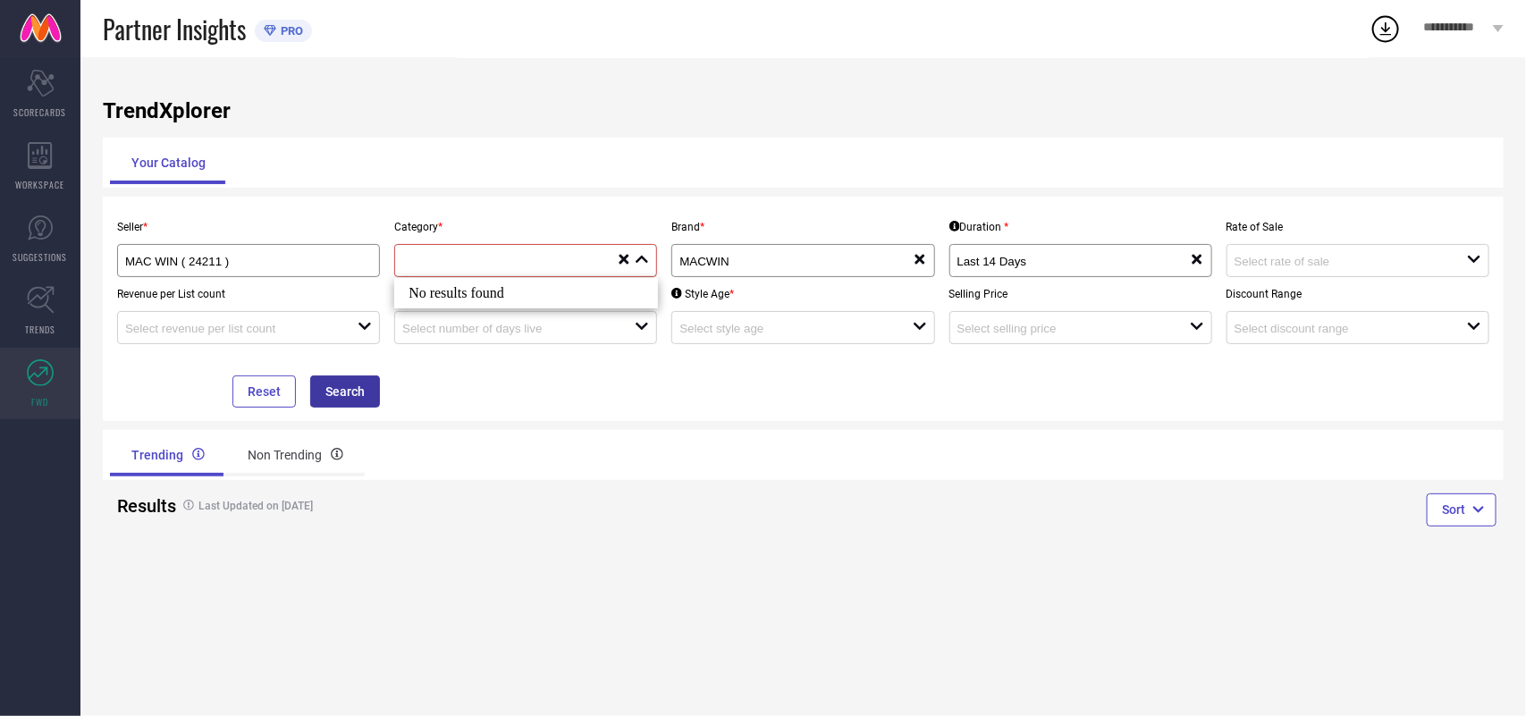
click at [327, 382] on button "Search" at bounding box center [345, 391] width 70 height 32
